Goal: Task Accomplishment & Management: Complete application form

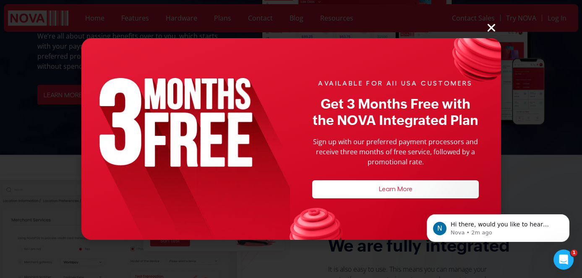
click at [488, 25] on icon "Close" at bounding box center [491, 27] width 11 height 11
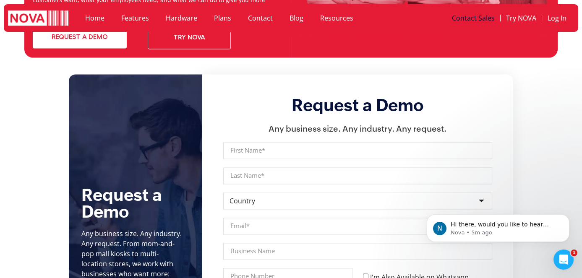
scroll to position [2887, 0]
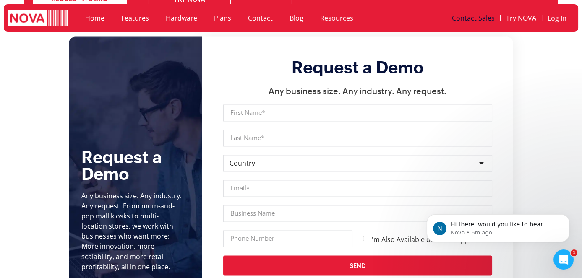
scroll to position [2925, 0]
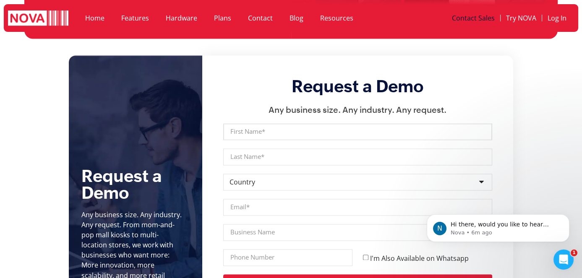
drag, startPoint x: 272, startPoint y: 107, endPoint x: 278, endPoint y: 119, distance: 13.3
click at [272, 123] on input "First Name" at bounding box center [357, 131] width 269 height 17
type input "Ali"
click at [263, 149] on input "Last Name" at bounding box center [357, 157] width 269 height 17
type input "Nawaz (test)"
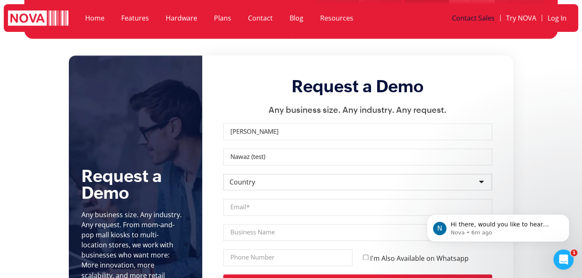
click at [262, 174] on select "Country Afghanistan Albania Algeria Andorra Angola Antigua and Barbuda Argentin…" at bounding box center [357, 182] width 269 height 17
select select "[GEOGRAPHIC_DATA]"
click at [223, 174] on select "Country Afghanistan Albania Algeria Andorra Angola Antigua and Barbuda Argentin…" at bounding box center [357, 182] width 269 height 17
click at [273, 199] on input "Email" at bounding box center [357, 207] width 269 height 17
type input "ali@novapointofsale.com"
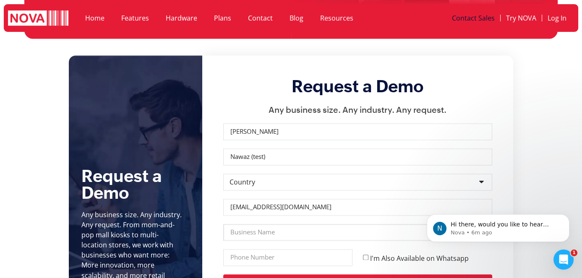
click at [270, 224] on input "Business Name" at bounding box center [357, 232] width 269 height 17
type input "NOVA"
click at [260, 249] on input "Phone" at bounding box center [287, 257] width 129 height 17
type input "0900867546"
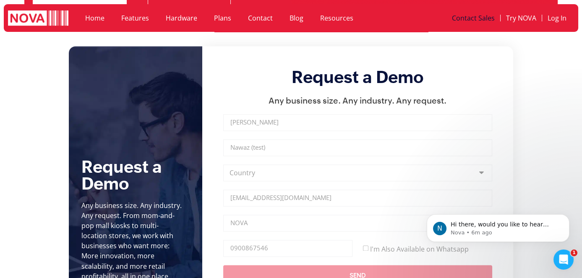
scroll to position [2963, 0]
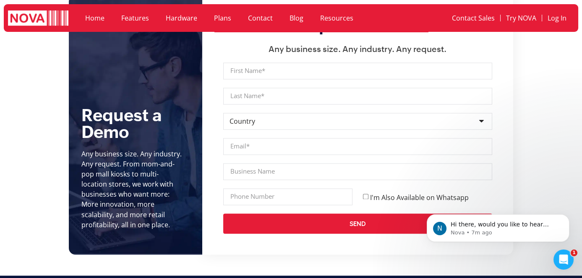
scroll to position [2964, 0]
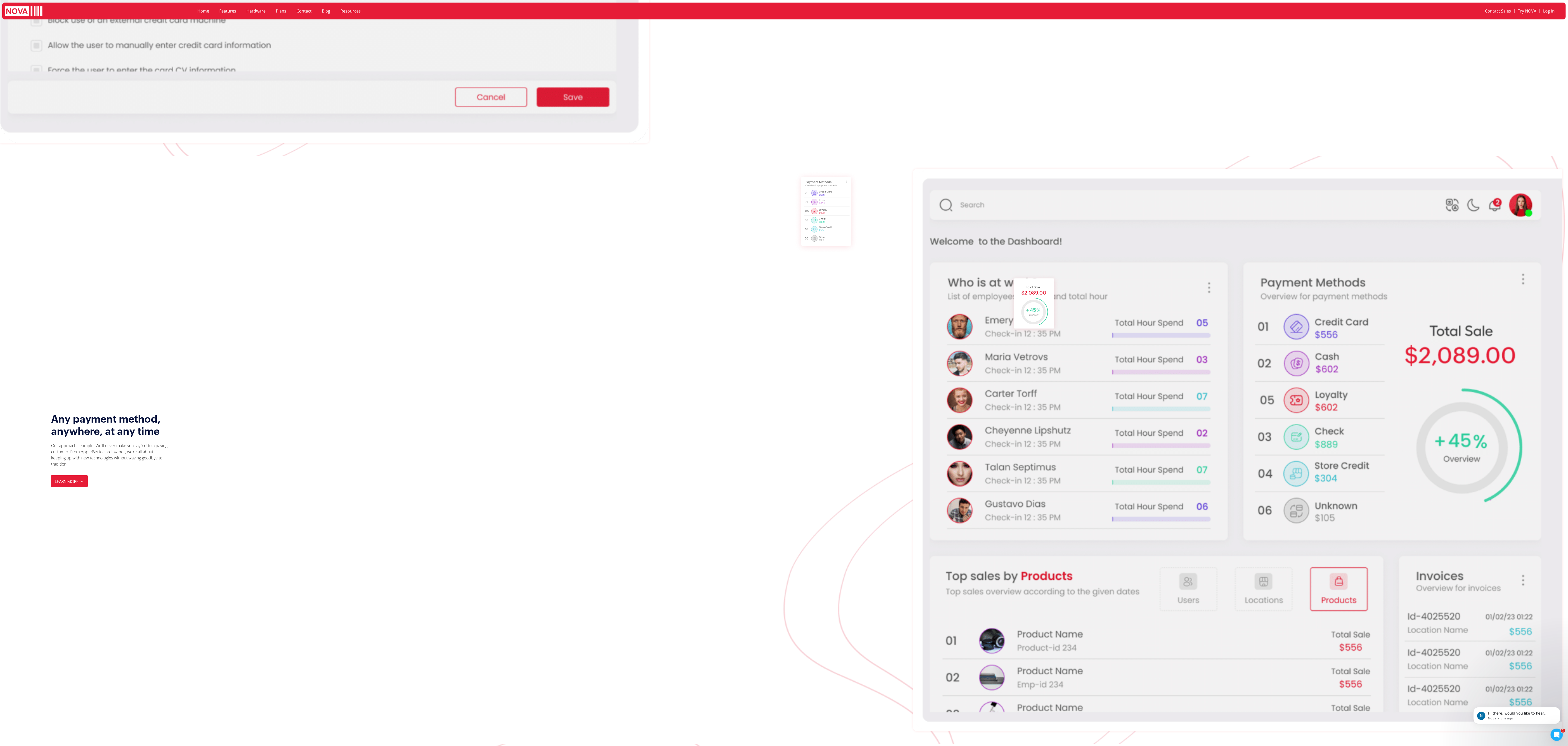
scroll to position [1307, 0]
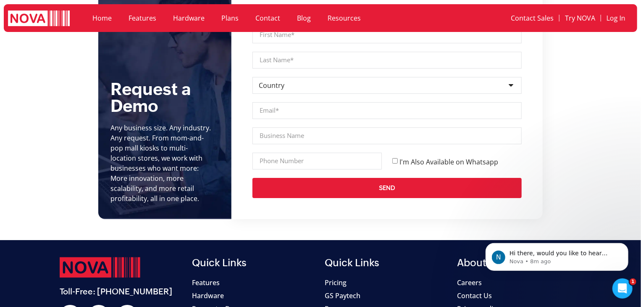
scroll to position [3055, 0]
